Goal: Task Accomplishment & Management: Complete application form

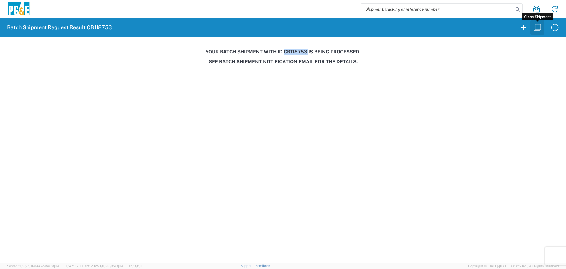
click at [535, 32] on button "button" at bounding box center [538, 27] width 14 height 14
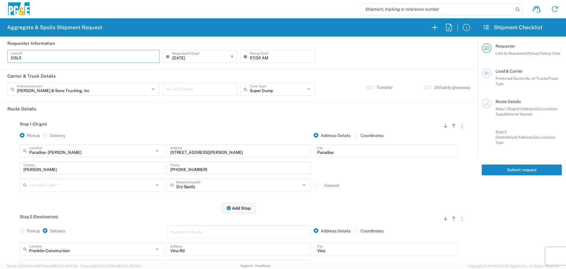
drag, startPoint x: 77, startPoint y: 60, endPoint x: 0, endPoint y: 58, distance: 77.3
click at [0, 58] on form "Requester Information DSL0 LAN ID * [DATE] × Requested Pickup * Cancel Apply 07…" at bounding box center [239, 150] width 478 height 226
type input "N"
type input "BJSX"
click at [107, 93] on input "text" at bounding box center [83, 88] width 133 height 10
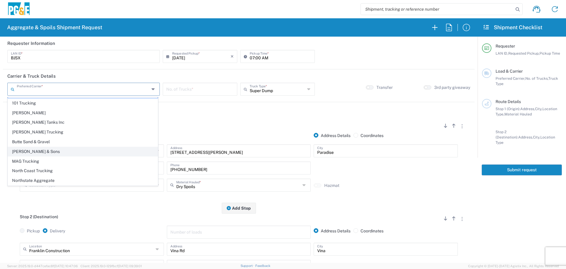
scroll to position [18, 0]
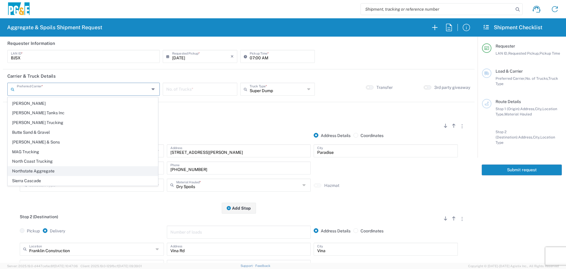
click at [35, 168] on span "Northstate Aggregate" at bounding box center [83, 170] width 150 height 9
type input "Northstate Aggregate"
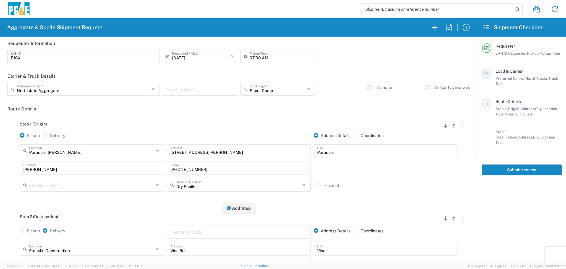
click at [180, 90] on input "number" at bounding box center [200, 88] width 68 height 10
type input "1"
click at [278, 80] on header "Carrier & Truck Details" at bounding box center [239, 75] width 472 height 13
click at [278, 86] on input "text" at bounding box center [277, 88] width 55 height 10
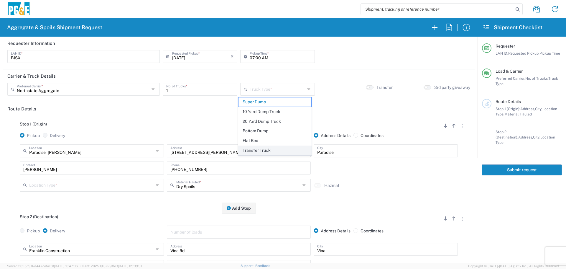
click at [272, 148] on span "Transfer Truck" at bounding box center [275, 150] width 73 height 9
type input "Transfer Truck"
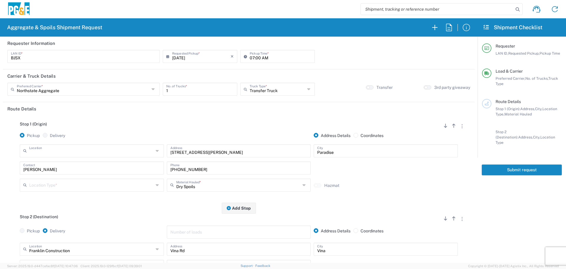
click at [94, 154] on input "text" at bounding box center [91, 150] width 124 height 10
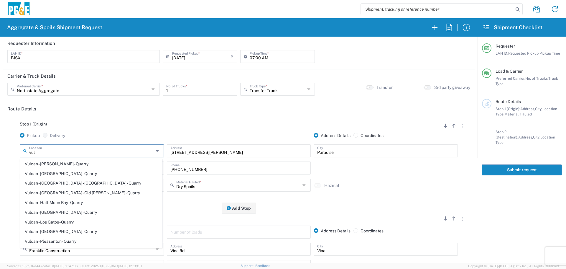
click at [75, 230] on span "Vulcan - [GEOGRAPHIC_DATA] - Quarry" at bounding box center [91, 231] width 141 height 9
type input "Vulcan - [GEOGRAPHIC_DATA] - Quarry"
type input "[STREET_ADDRESS]"
type input "[GEOGRAPHIC_DATA]"
type input "Quarry"
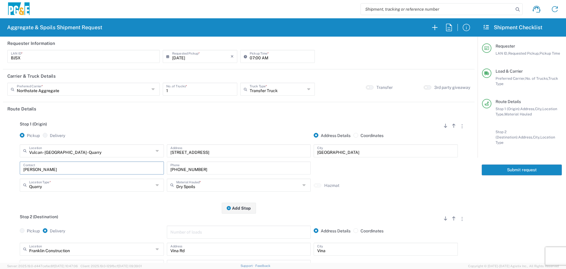
drag, startPoint x: 152, startPoint y: 166, endPoint x: 0, endPoint y: 180, distance: 152.2
click at [0, 180] on form "Requester Information BJSX LAN ID * [DATE] × Requested Pickup * Cancel Apply 07…" at bounding box center [239, 150] width 478 height 226
drag, startPoint x: 223, startPoint y: 173, endPoint x: 4, endPoint y: 167, distance: 218.6
click at [0, 167] on form "Requester Information BJSX LAN ID * [DATE] × Requested Pickup * Cancel Apply 07…" at bounding box center [239, 150] width 478 height 226
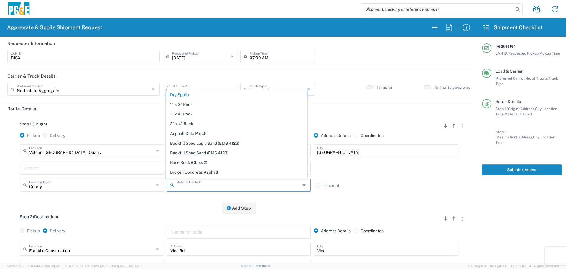
click at [208, 187] on input "text" at bounding box center [238, 184] width 124 height 10
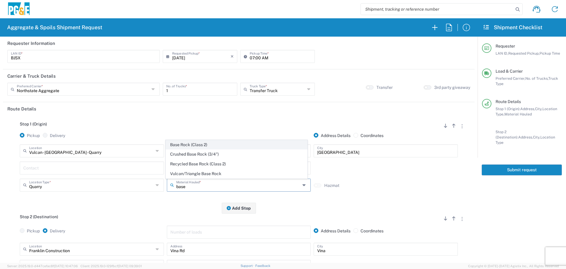
click at [222, 143] on span "Base Rock (Class 2)" at bounding box center [236, 144] width 141 height 9
type input "Base Rock (Class 2)"
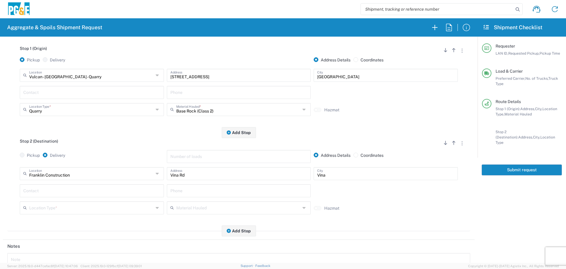
scroll to position [88, 0]
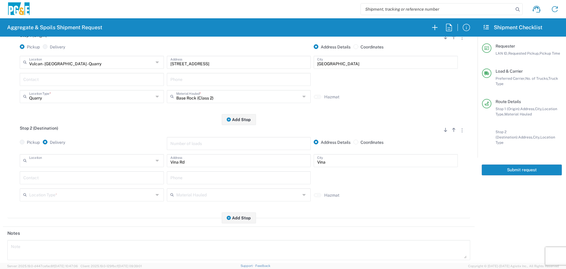
click at [129, 163] on input "text" at bounding box center [91, 160] width 124 height 10
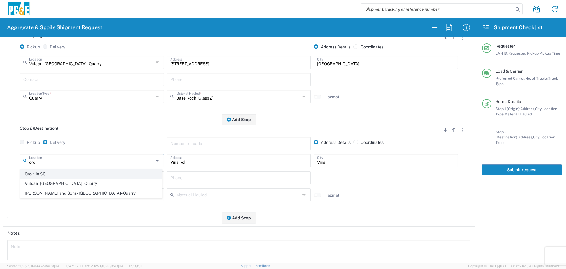
click at [94, 171] on span "Oroville SC" at bounding box center [91, 173] width 141 height 9
type input "Oroville SC"
type input "[STREET_ADDRESS][PERSON_NAME]"
type input "[GEOGRAPHIC_DATA]"
type input "Business No Loading Dock"
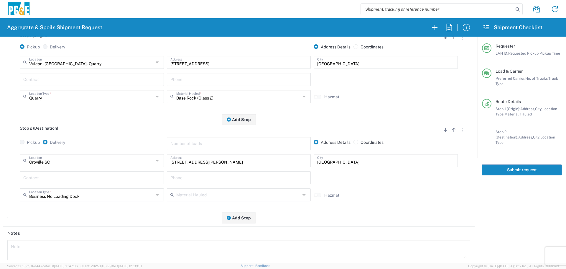
click at [90, 178] on input "text" at bounding box center [91, 177] width 137 height 10
type input "[PERSON_NAME]"
click at [258, 176] on input "text" at bounding box center [238, 177] width 137 height 10
paste input "[PHONE_NUMBER]"
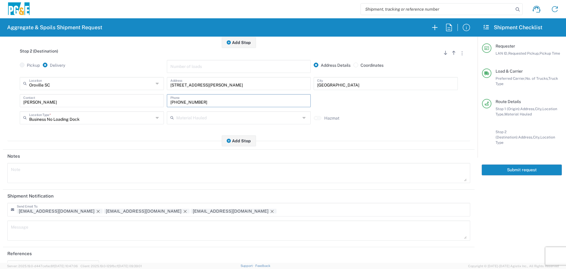
scroll to position [183, 0]
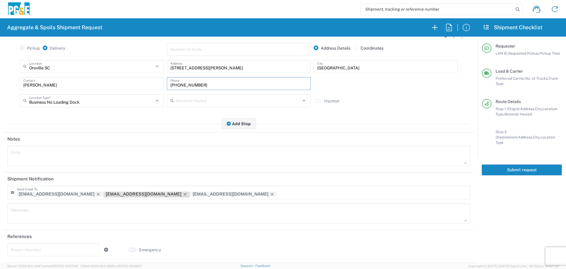
type input "[PHONE_NUMBER]"
click at [183, 192] on icon "Remove tag" at bounding box center [185, 194] width 5 height 5
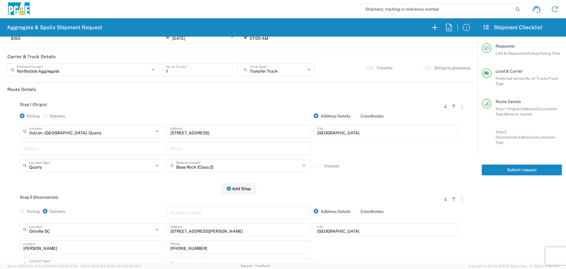
scroll to position [0, 0]
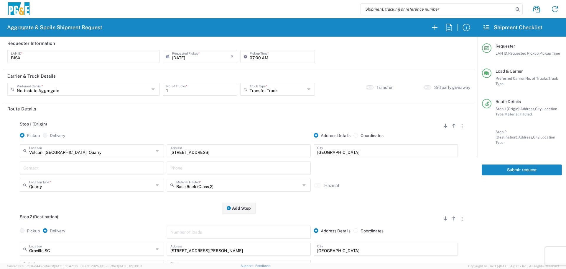
click at [521, 164] on button "Submit request" at bounding box center [522, 169] width 80 height 11
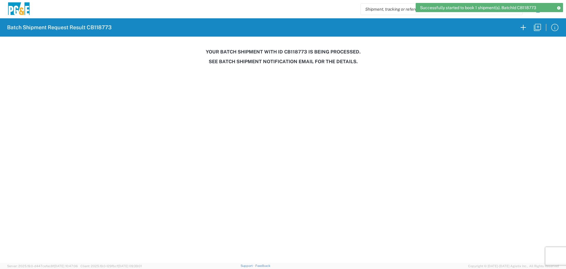
click at [293, 52] on h3 "Your batch shipment with id CB118773 is being processed." at bounding box center [283, 52] width 558 height 6
copy h3 "CB118773"
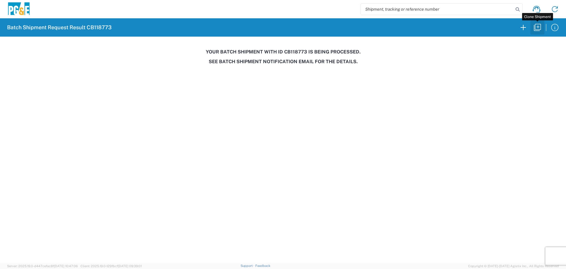
click at [535, 32] on button "button" at bounding box center [538, 27] width 14 height 14
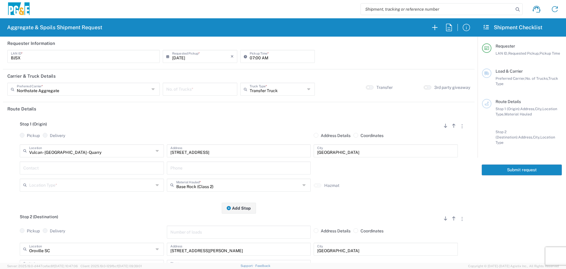
click at [189, 87] on input "number" at bounding box center [200, 88] width 68 height 10
type input "1"
click at [105, 183] on input "text" at bounding box center [91, 184] width 124 height 10
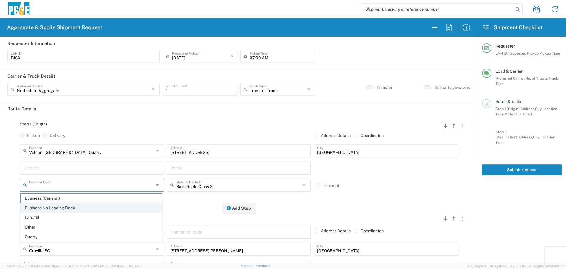
click at [92, 211] on span "Business No Loading Dock" at bounding box center [91, 207] width 141 height 9
type input "Business No Loading Dock"
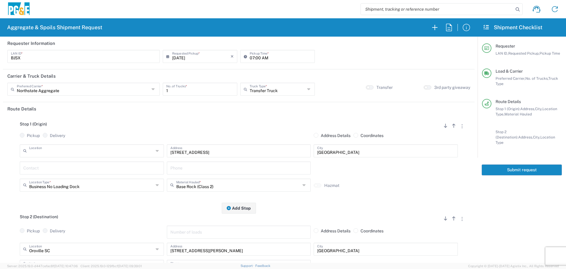
click at [128, 149] on input "text" at bounding box center [91, 150] width 124 height 10
click at [112, 164] on span "[PERSON_NAME] and Sons - [GEOGRAPHIC_DATA] - Quarry" at bounding box center [91, 163] width 141 height 9
type input "[PERSON_NAME] and Sons - [GEOGRAPHIC_DATA] - Quarry"
type input "[STREET_ADDRESS]"
type input "Quarry"
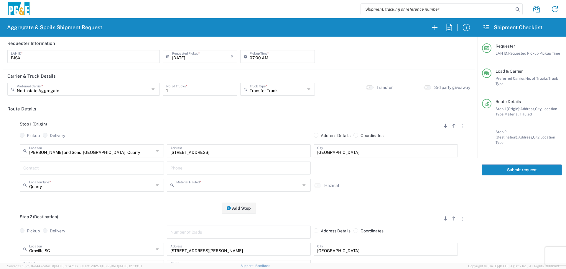
click at [238, 187] on input "text" at bounding box center [238, 184] width 124 height 10
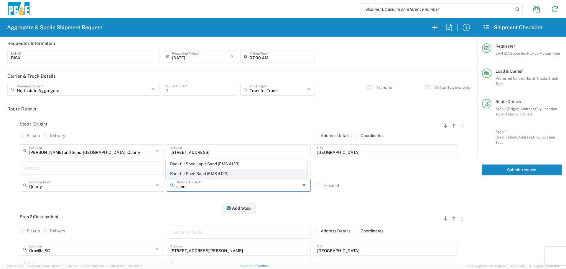
click at [243, 177] on span "Backfill Spec Sand (EMS 4123)" at bounding box center [236, 173] width 141 height 9
type input "Backfill Spec Sand (EMS 4123)"
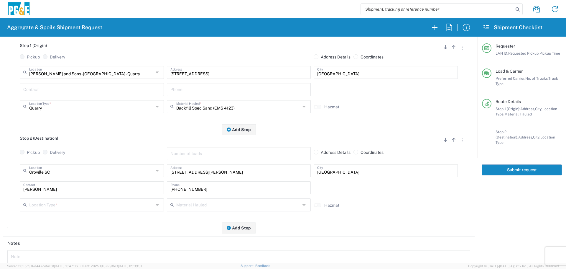
scroll to position [88, 0]
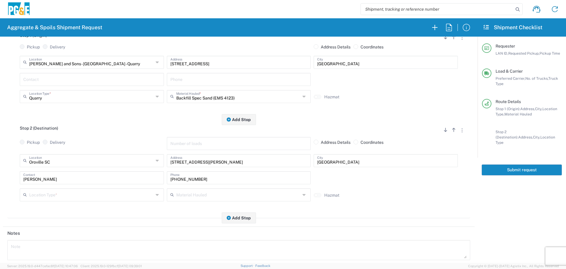
click at [108, 205] on div "Location Type * Business (General) Business No Loading Dock Landfill Other Quar…" at bounding box center [91, 196] width 147 height 17
click at [117, 199] on input "text" at bounding box center [91, 194] width 124 height 10
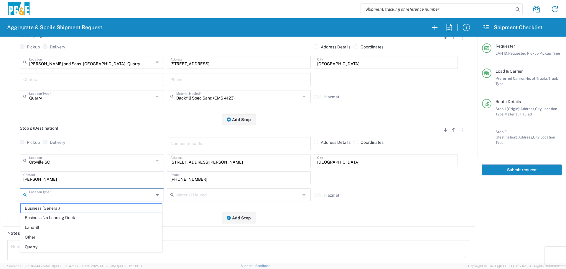
click at [104, 219] on span "Business No Loading Dock" at bounding box center [91, 217] width 141 height 9
type input "Business No Loading Dock"
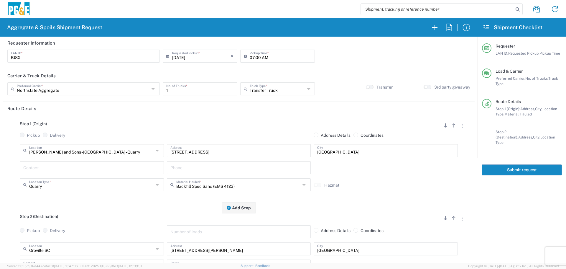
scroll to position [0, 0]
click at [515, 166] on button "Submit request" at bounding box center [522, 169] width 80 height 11
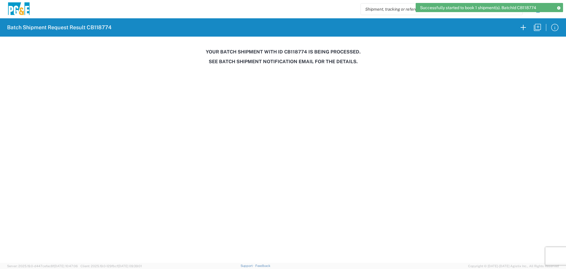
click at [294, 52] on h3 "Your batch shipment with id CB118774 is being processed." at bounding box center [283, 52] width 558 height 6
click at [294, 51] on h3 "Your batch shipment with id CB118774 is being processed." at bounding box center [283, 52] width 558 height 6
copy h3 "CB118774"
